Goal: Check status: Check status

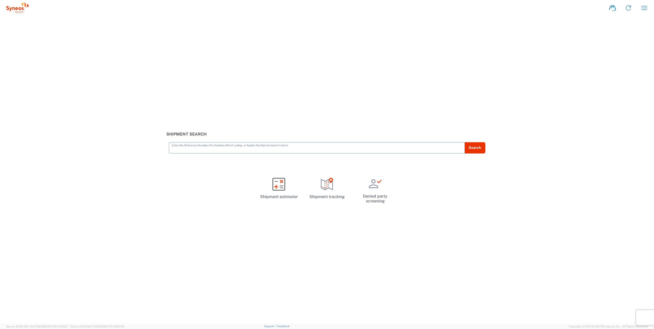
click at [644, 8] on icon "button" at bounding box center [644, 8] width 8 height 8
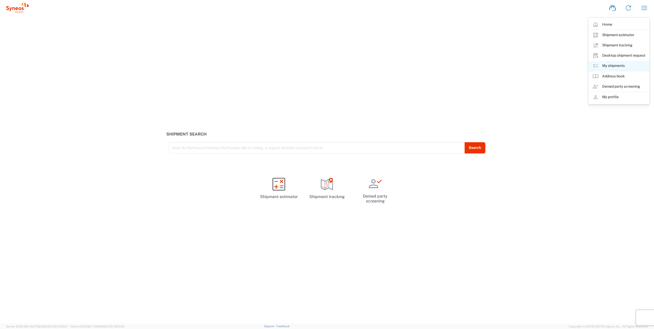
click at [611, 62] on link "My shipments" at bounding box center [618, 66] width 61 height 10
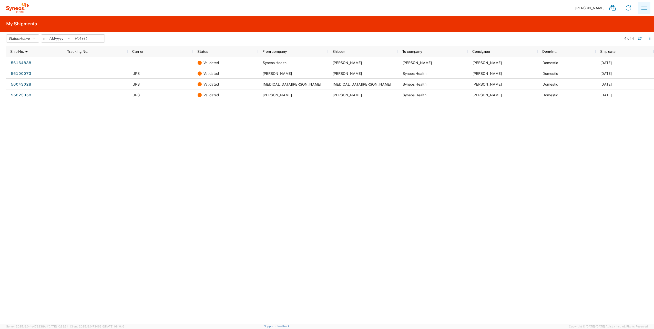
click at [644, 8] on icon "button" at bounding box center [644, 8] width 6 height 4
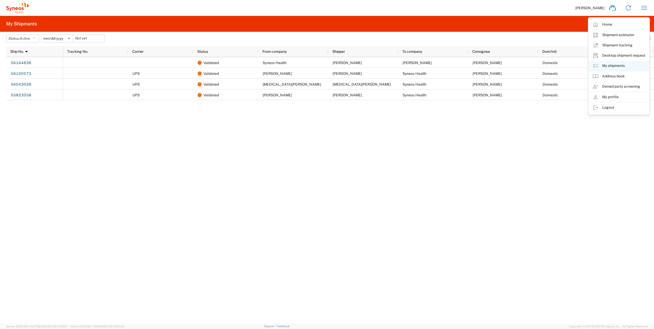
click at [608, 63] on link "My shipments" at bounding box center [618, 66] width 61 height 10
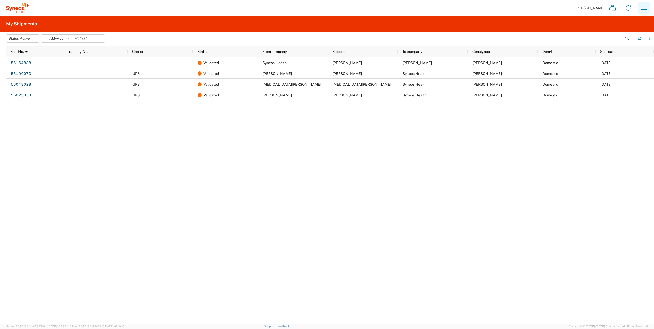
click at [642, 7] on icon "button" at bounding box center [644, 8] width 8 height 8
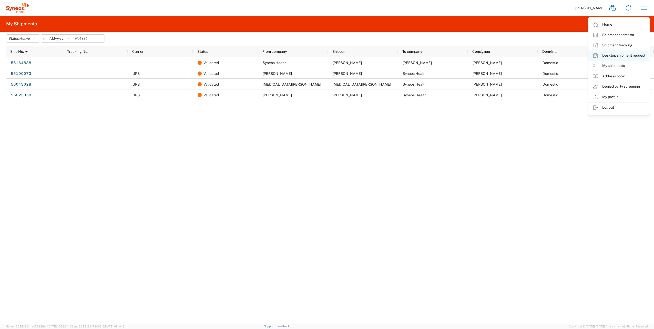
click at [614, 54] on link "Desktop shipment request" at bounding box center [618, 55] width 61 height 10
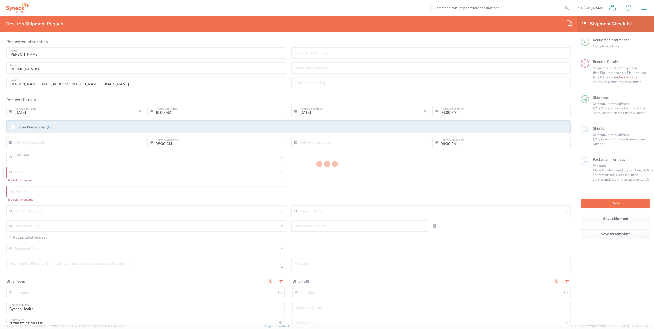
type input "4510"
type input "[US_STATE]"
type input "[GEOGRAPHIC_DATA]"
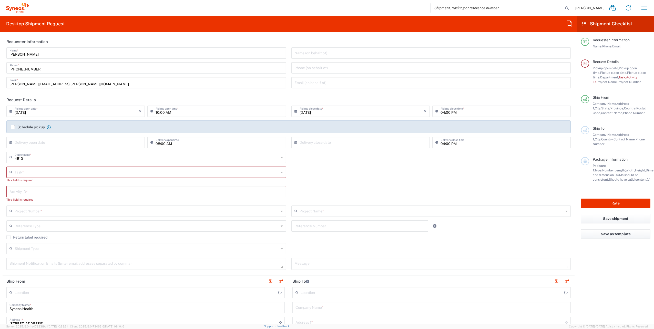
type input "Syneos Health, LLC-[GEOGRAPHIC_DATA] [GEOGRAPHIC_DATA] [GEOGRAPHIC_DATA]"
click at [648, 7] on button "button" at bounding box center [644, 8] width 12 height 12
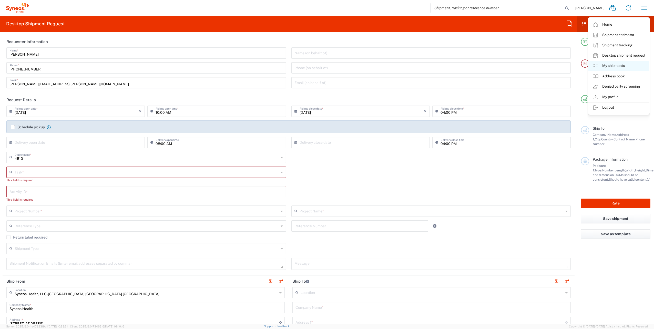
click at [608, 66] on link "My shipments" at bounding box center [618, 66] width 61 height 10
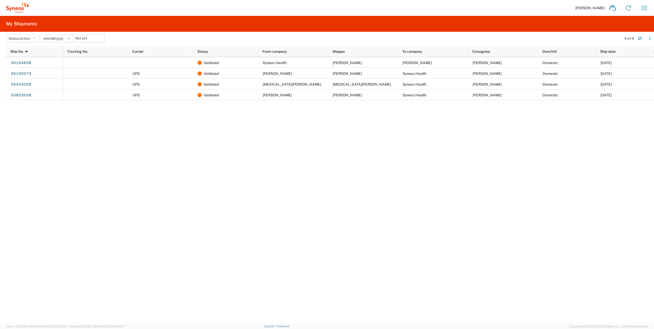
click at [70, 39] on svg-icon at bounding box center [69, 39] width 8 height 8
click at [35, 37] on icon "button" at bounding box center [34, 39] width 3 height 4
click at [12, 64] on span "All" at bounding box center [36, 65] width 60 height 8
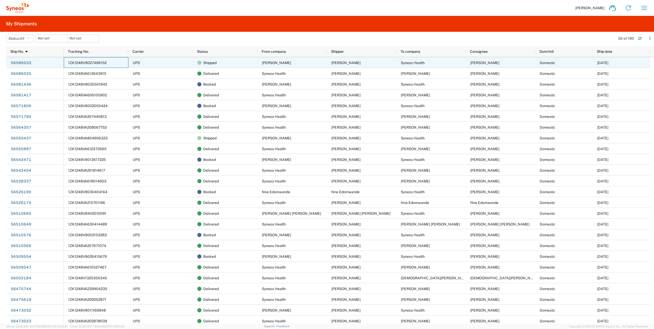
click at [97, 62] on span "1ZK1248V9027496152" at bounding box center [87, 63] width 38 height 4
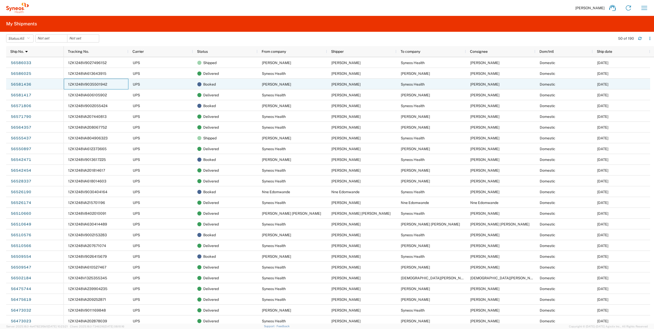
click at [103, 83] on span "1ZK1248V9035501942" at bounding box center [87, 84] width 39 height 4
